Goal: Information Seeking & Learning: Learn about a topic

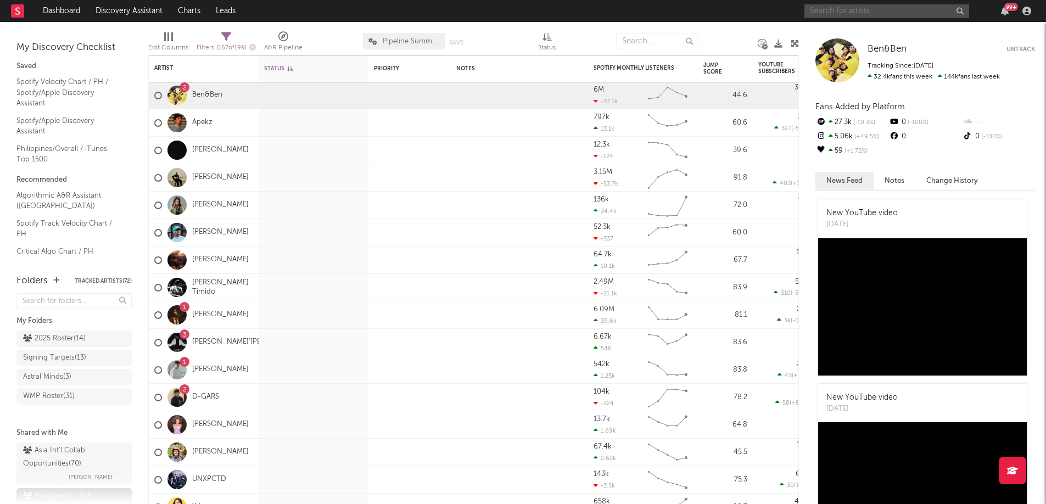
click at [850, 14] on input "text" at bounding box center [886, 11] width 165 height 14
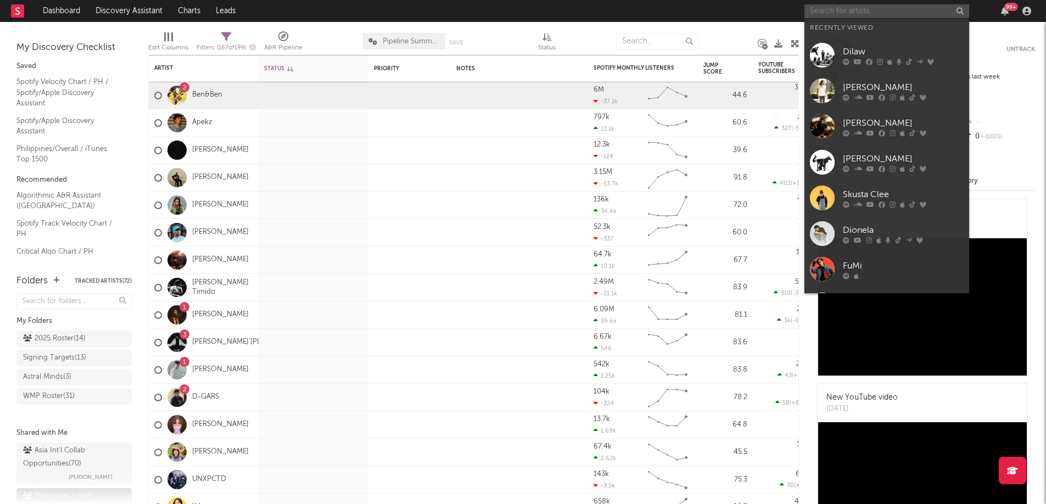
type input "a"
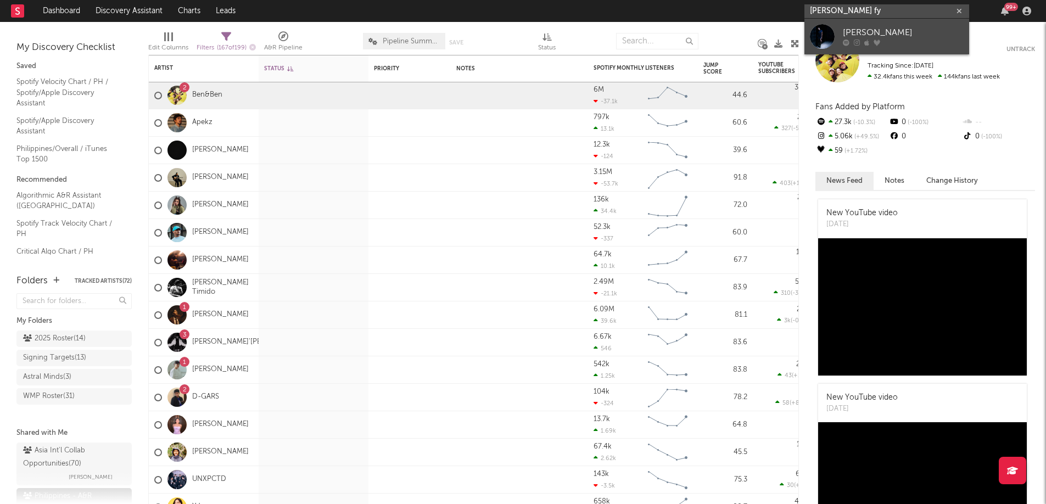
type input "[PERSON_NAME] fy"
click at [870, 40] on div at bounding box center [903, 43] width 121 height 7
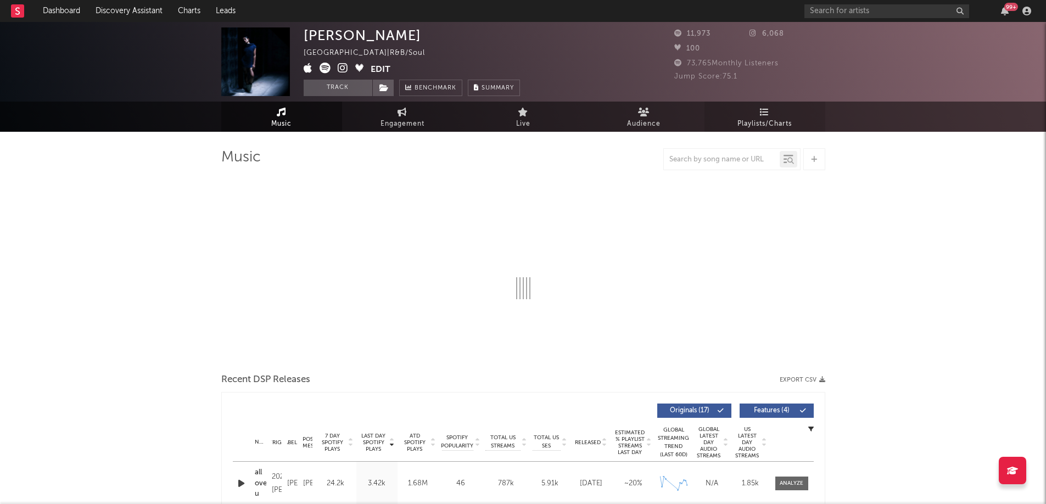
select select "6m"
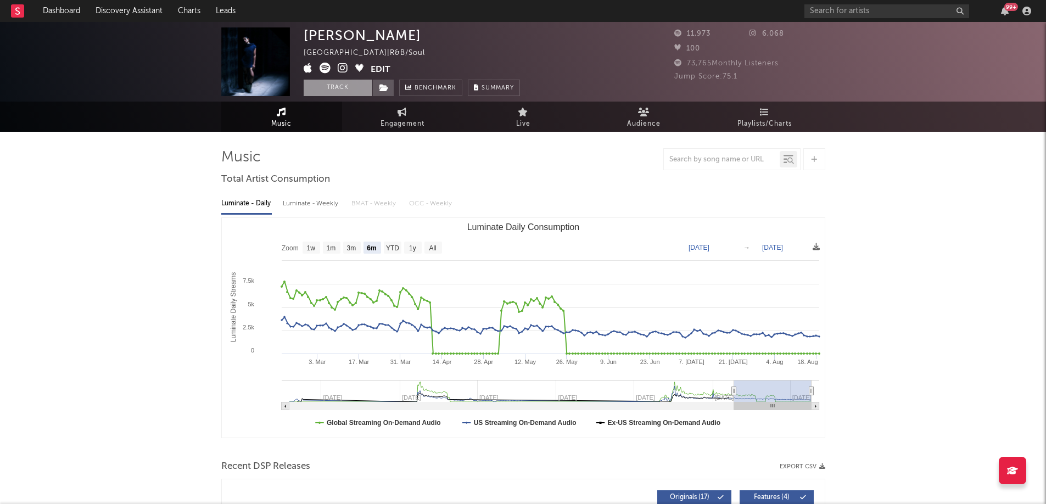
click at [339, 88] on button "Track" at bounding box center [338, 88] width 69 height 16
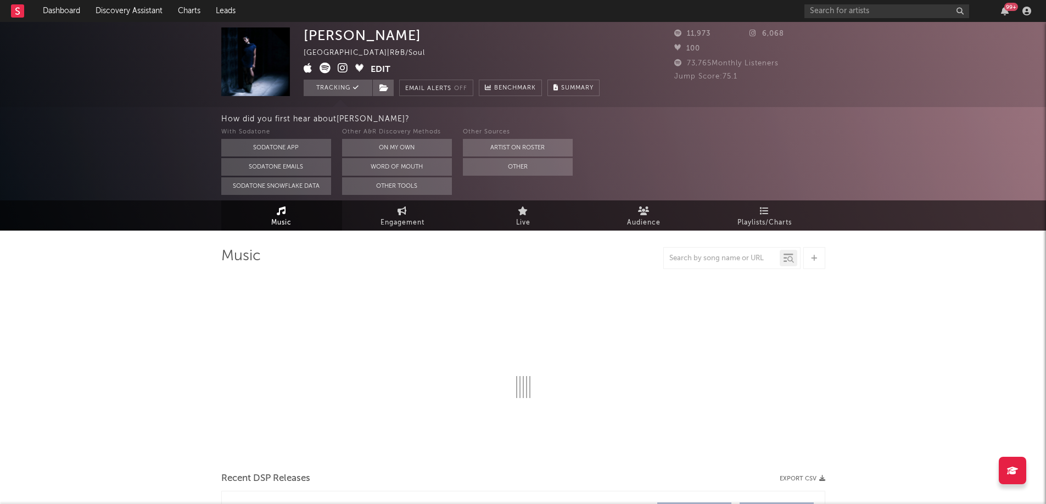
select select "6m"
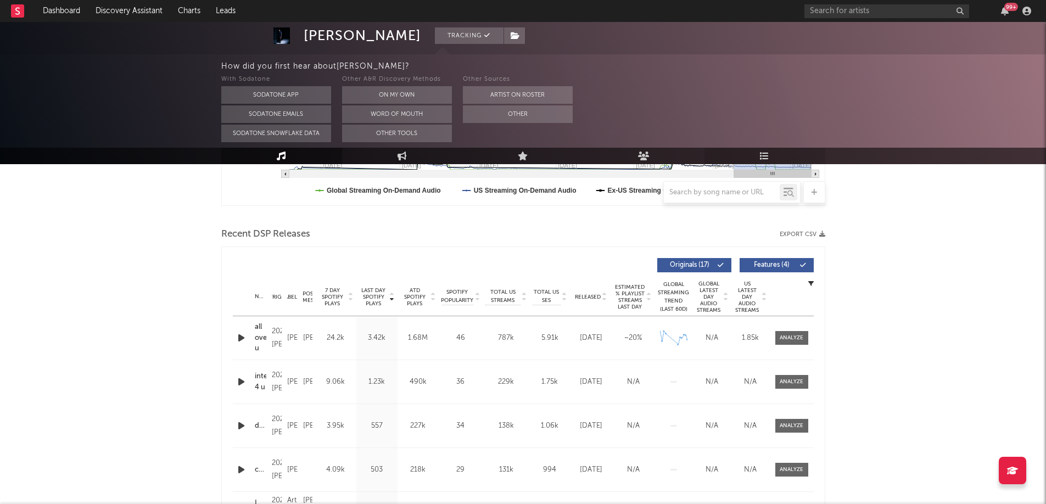
scroll to position [324, 0]
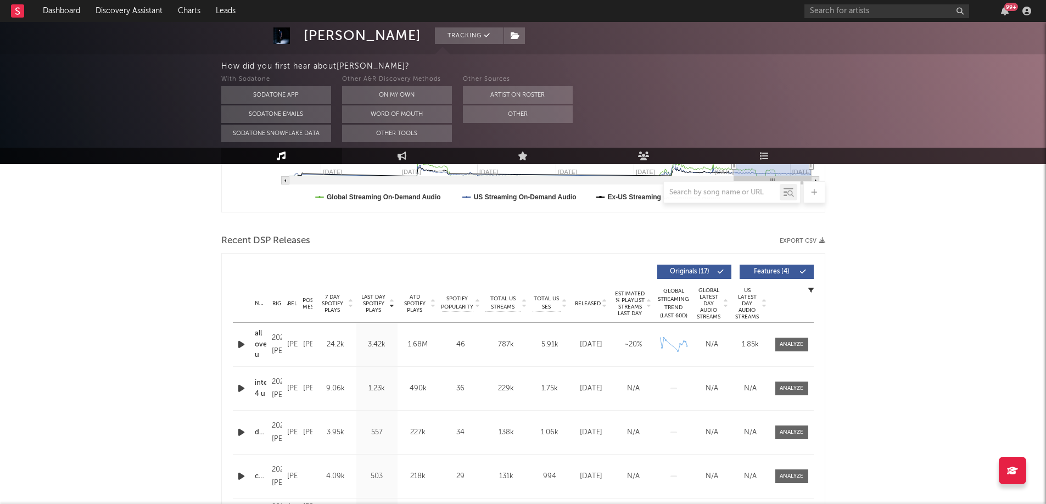
click at [774, 156] on link "Playlists/Charts" at bounding box center [764, 156] width 121 height 16
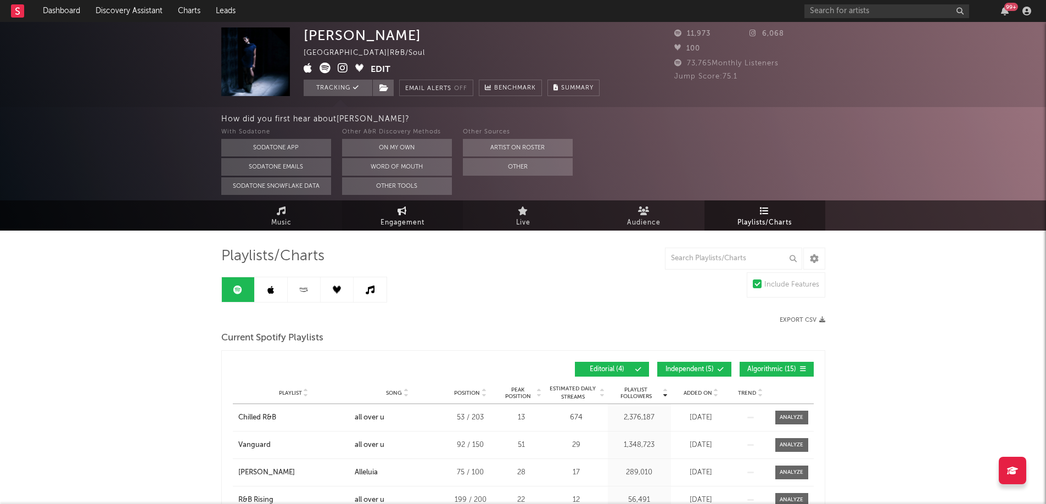
click at [418, 217] on span "Engagement" at bounding box center [403, 222] width 44 height 13
select select "1w"
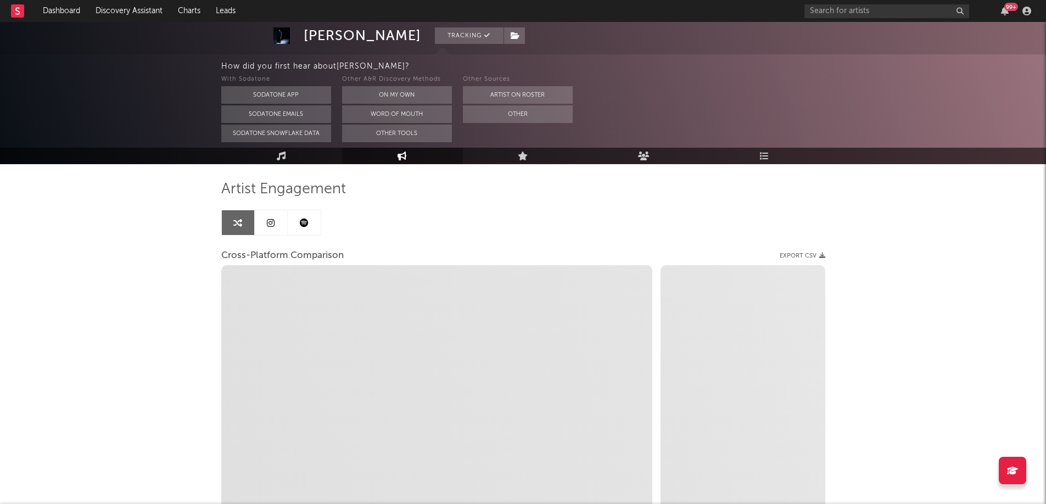
select select "1m"
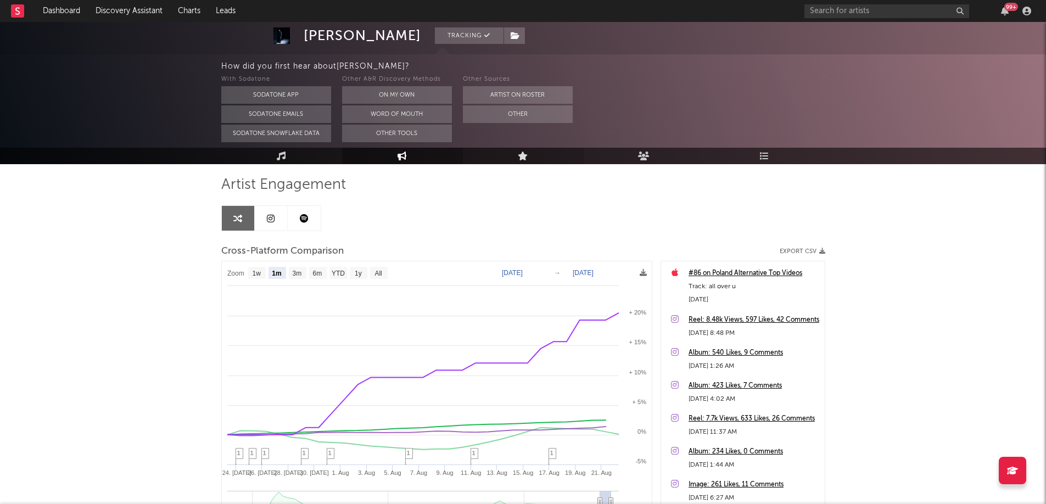
scroll to position [80, 0]
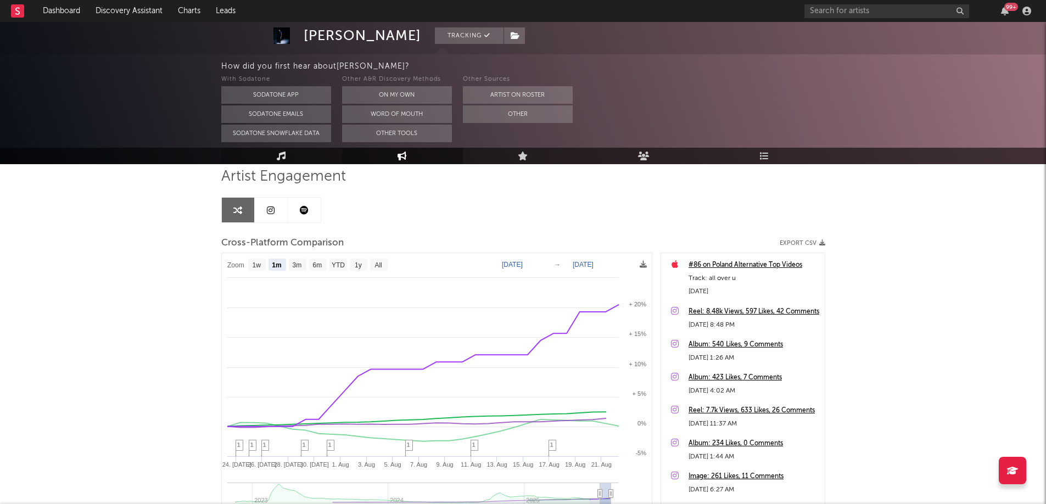
click at [274, 158] on link "Music" at bounding box center [281, 156] width 121 height 16
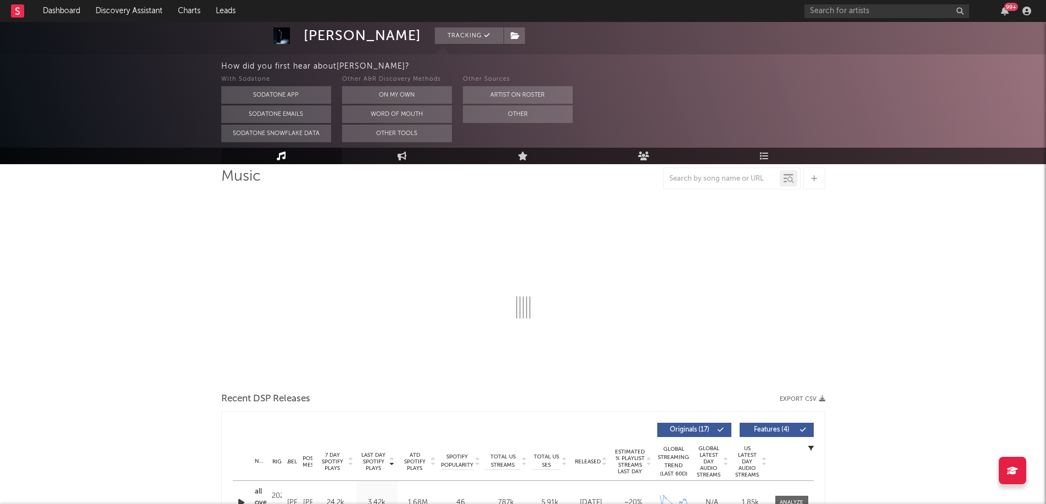
select select "6m"
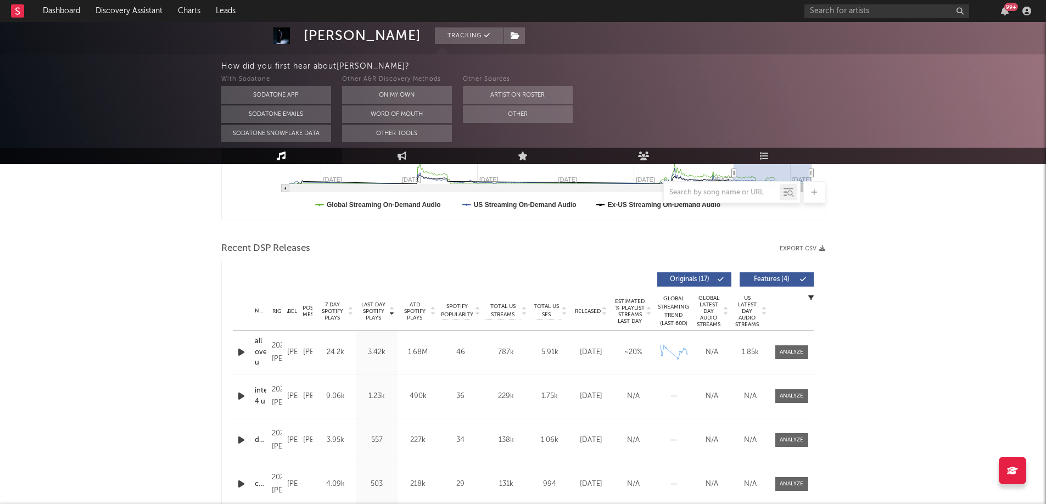
scroll to position [371, 0]
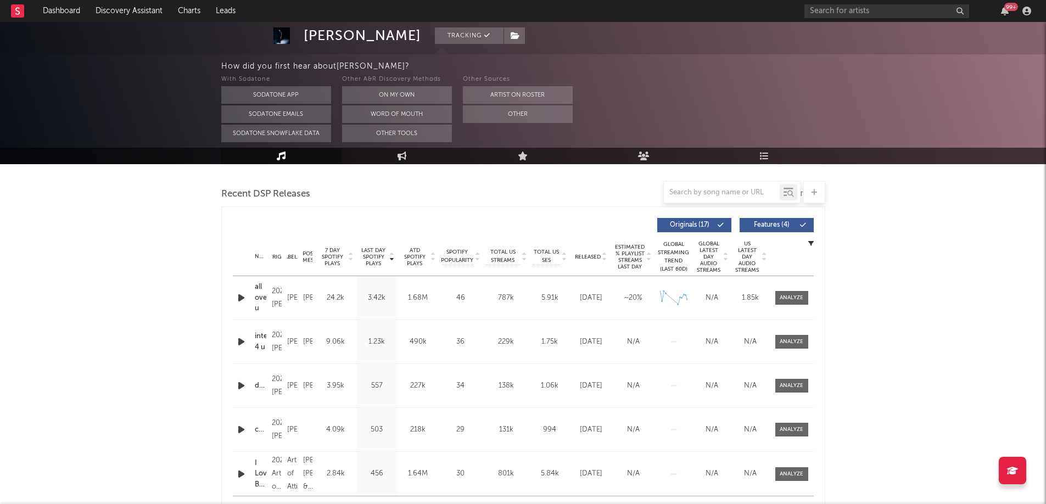
click at [239, 299] on icon "button" at bounding box center [242, 298] width 12 height 14
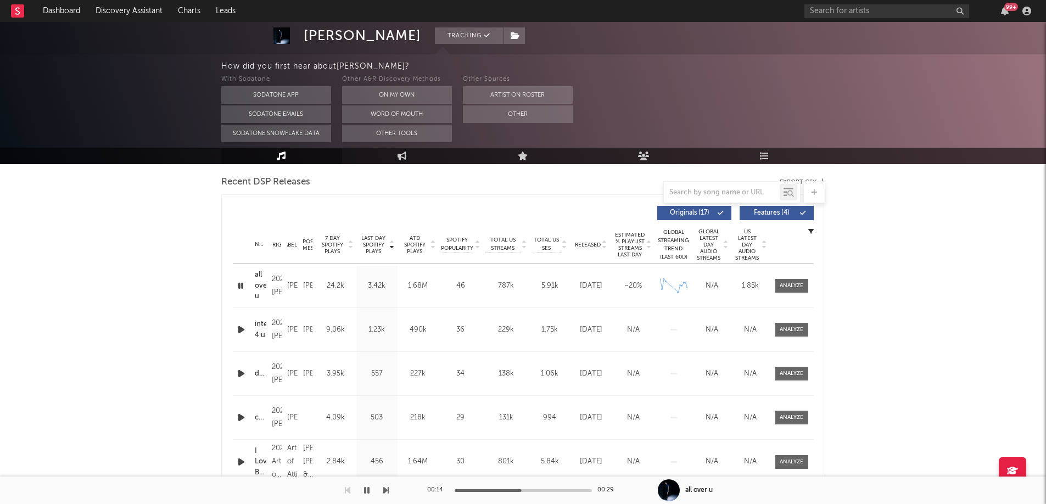
scroll to position [384, 0]
